Goal: Transaction & Acquisition: Subscribe to service/newsletter

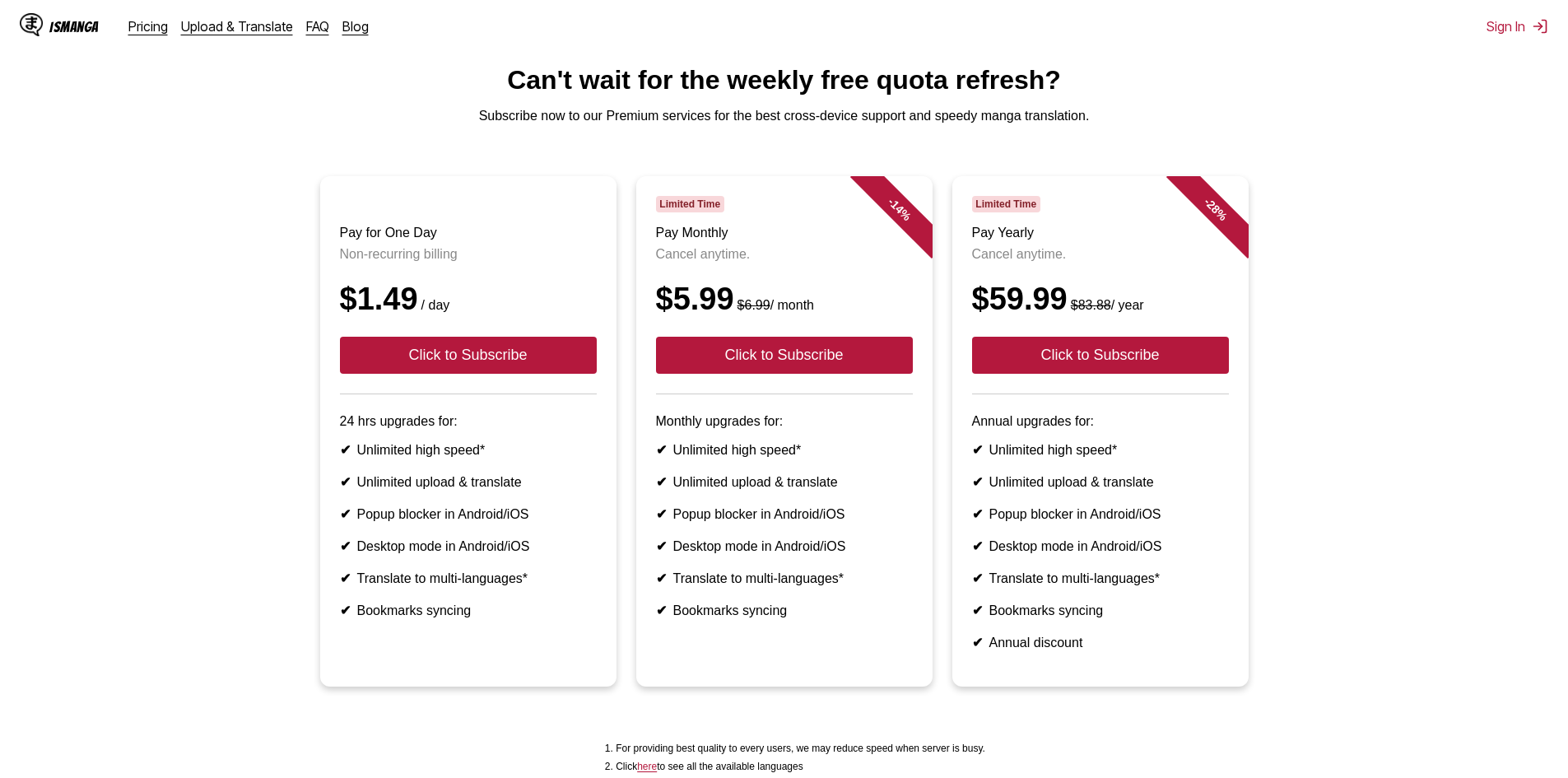
scroll to position [82, 0]
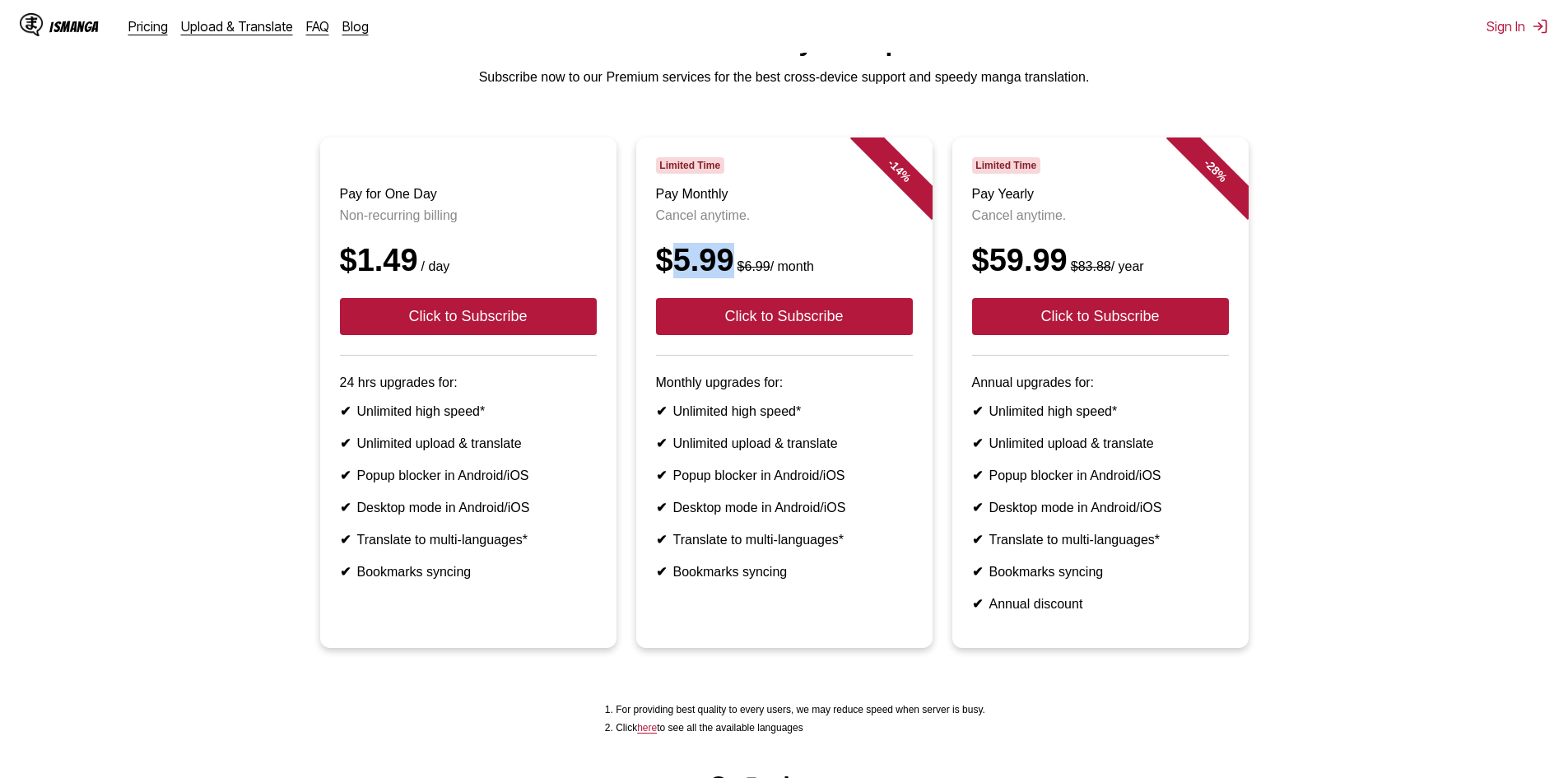
drag, startPoint x: 677, startPoint y: 283, endPoint x: 734, endPoint y: 285, distance: 57.0
click at [734, 278] on div "$5.99 $6.99 / month" at bounding box center [784, 260] width 256 height 35
click at [653, 277] on article "- 14 % Limited Time Pay Monthly Cancel anytime. $5.99 $6.99 / month Click to Su…" at bounding box center [784, 392] width 296 height 511
drag, startPoint x: 658, startPoint y: 286, endPoint x: 734, endPoint y: 288, distance: 76.0
click at [734, 278] on div "$5.99 $6.99 / month" at bounding box center [784, 260] width 256 height 35
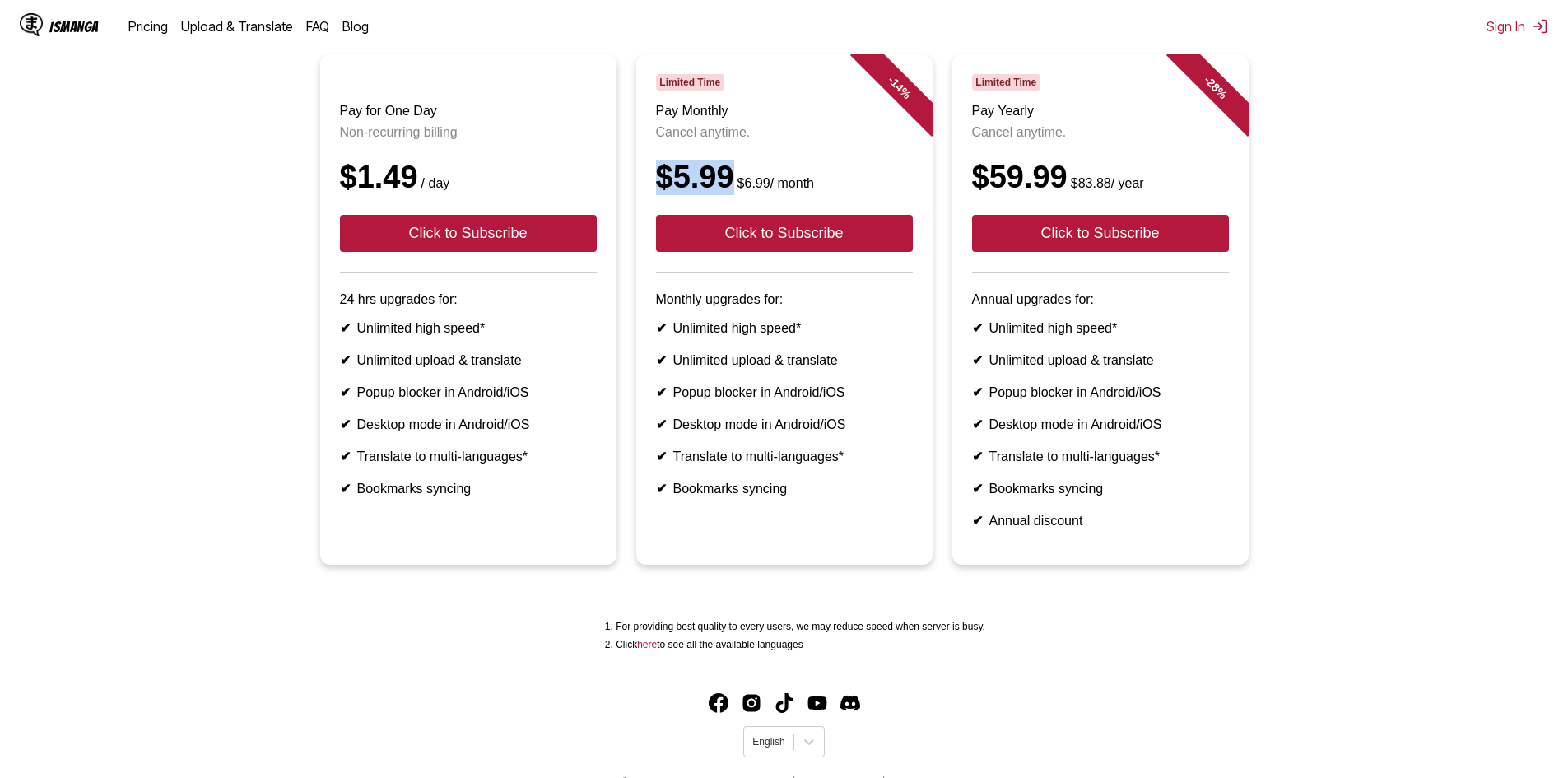
scroll to position [238, 0]
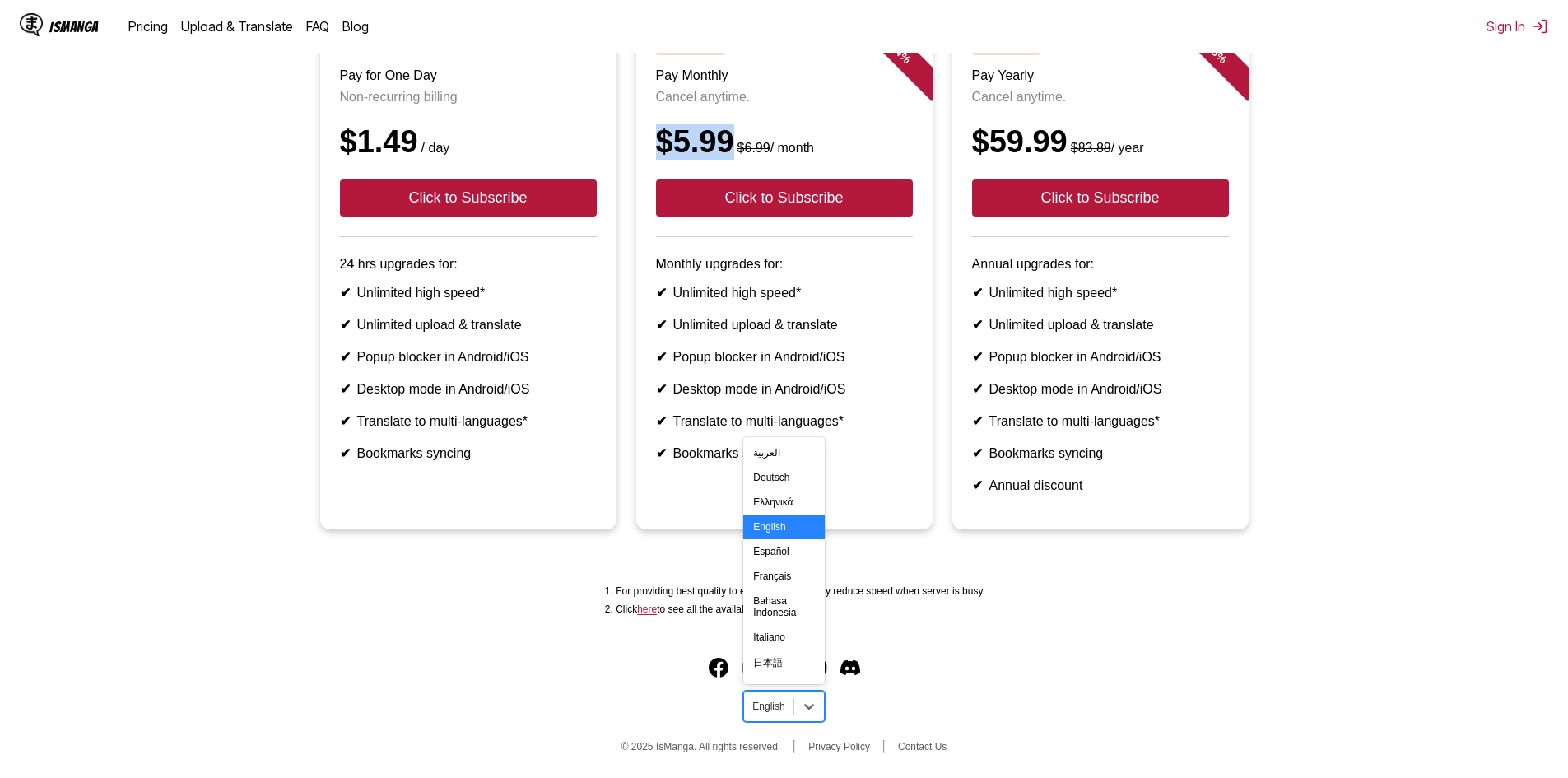
click at [783, 708] on div at bounding box center [768, 706] width 32 height 15
click at [777, 538] on div "Português" at bounding box center [784, 529] width 80 height 24
